Goal: Transaction & Acquisition: Purchase product/service

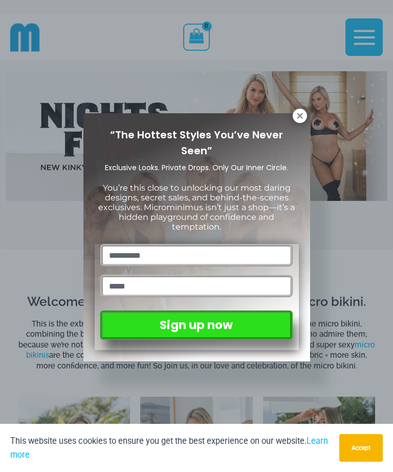
click at [302, 118] on icon at bounding box center [300, 116] width 6 height 6
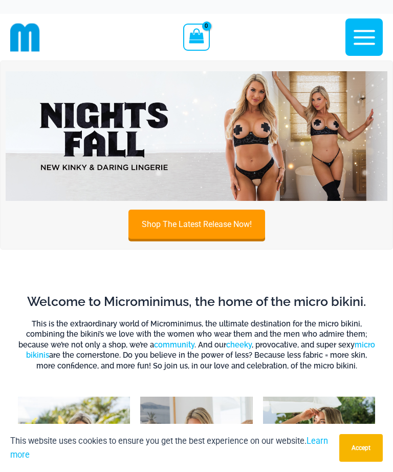
click at [257, 136] on img at bounding box center [197, 136] width 382 height 130
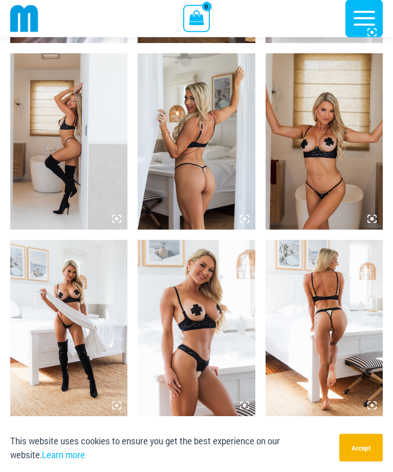
scroll to position [1140, 0]
click at [334, 179] on img at bounding box center [324, 141] width 117 height 176
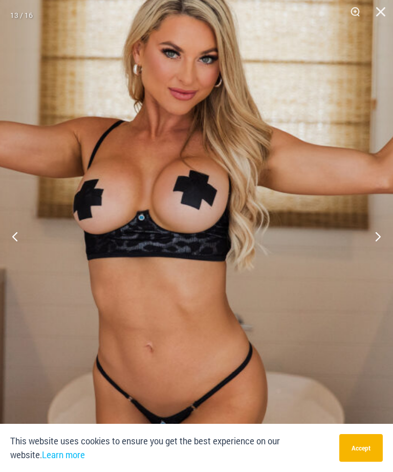
click at [235, 329] on img at bounding box center [174, 188] width 508 height 762
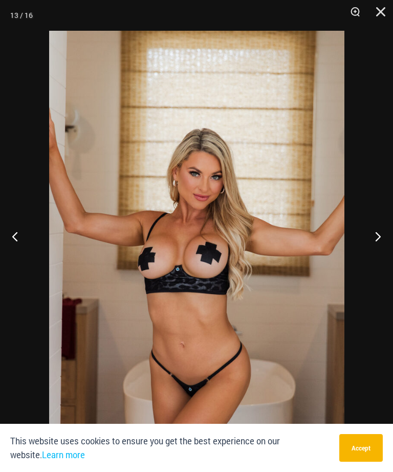
click at [389, 251] on button "Next" at bounding box center [374, 235] width 38 height 51
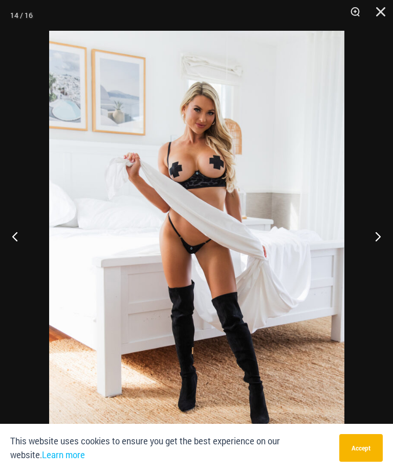
click at [378, 253] on button "Next" at bounding box center [374, 235] width 38 height 51
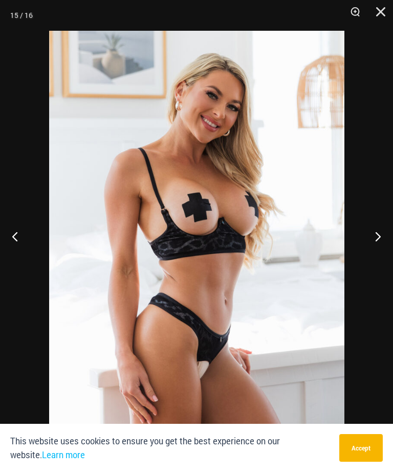
click at [380, 251] on button "Next" at bounding box center [374, 235] width 38 height 51
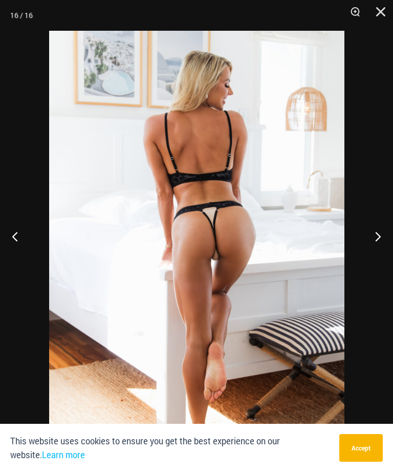
click at [382, 249] on button "Next" at bounding box center [374, 235] width 38 height 51
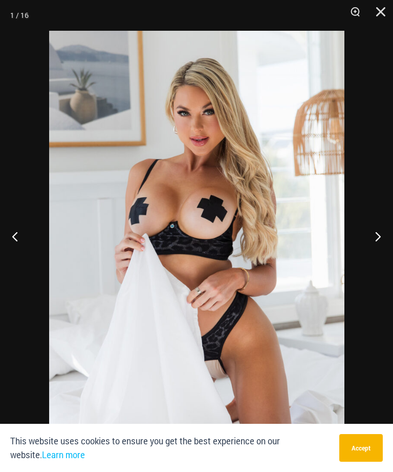
click at [381, 251] on button "Next" at bounding box center [374, 235] width 38 height 51
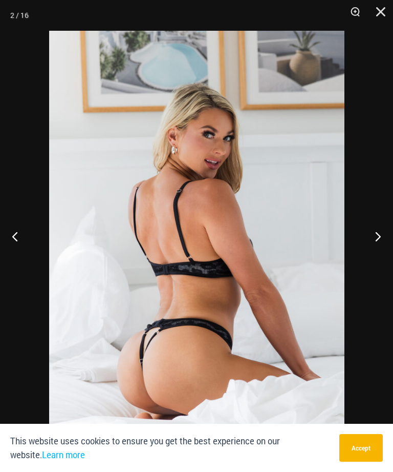
click at [375, 11] on button "Close" at bounding box center [378, 15] width 26 height 31
